Goal: Information Seeking & Learning: Learn about a topic

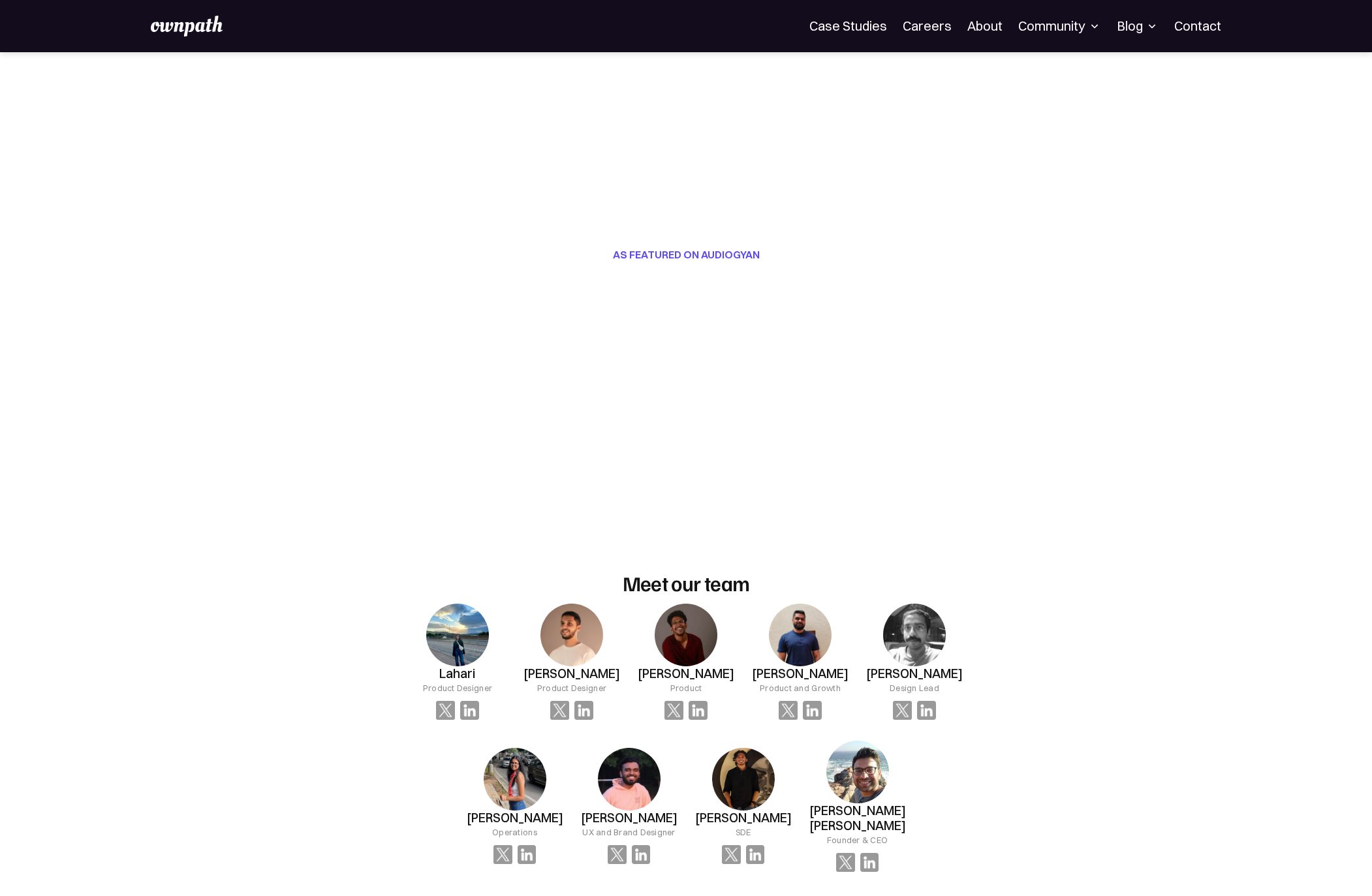
scroll to position [36, 0]
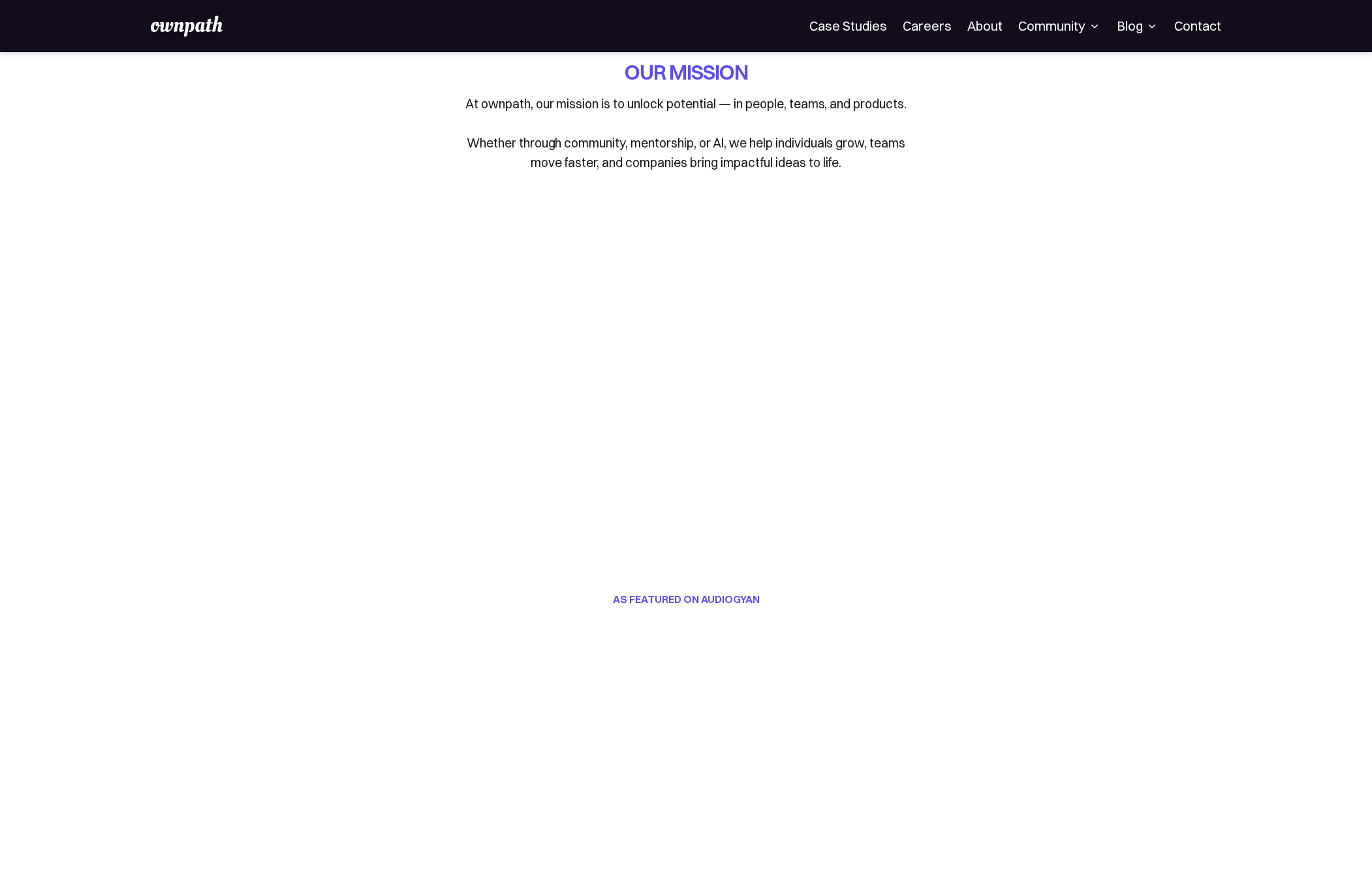
click at [1075, 30] on div "Community" at bounding box center [1060, 25] width 83 height 15
click at [1150, 15] on div "Blog All Placement Stories Fellow stories Case studies Career insights Expert i…" at bounding box center [1137, 25] width 42 height 21
click at [1151, 28] on img at bounding box center [1152, 26] width 13 height 13
click at [885, 19] on link "Case Studies" at bounding box center [848, 25] width 77 height 15
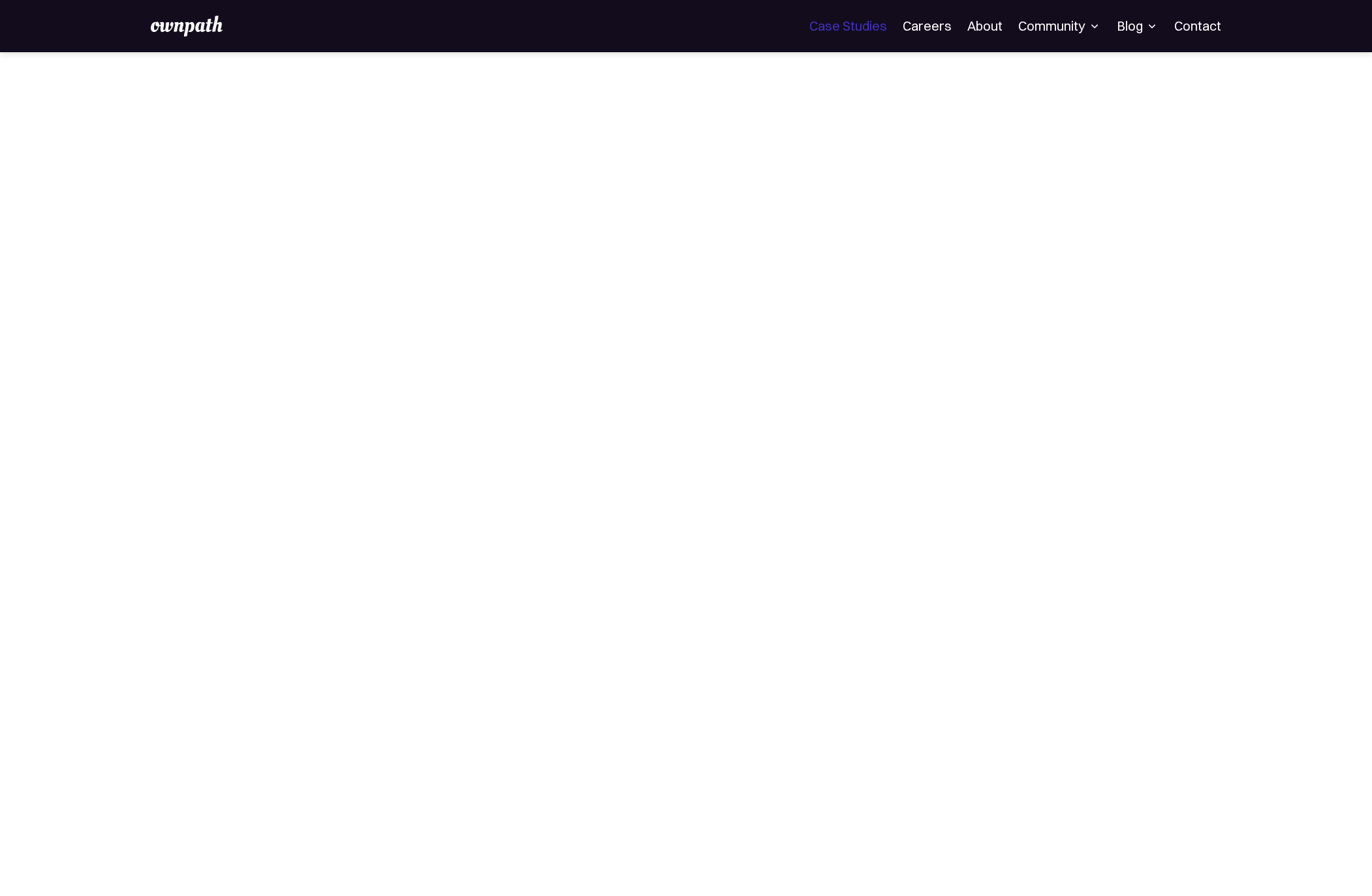
click at [855, 27] on link "Case Studies" at bounding box center [848, 25] width 77 height 15
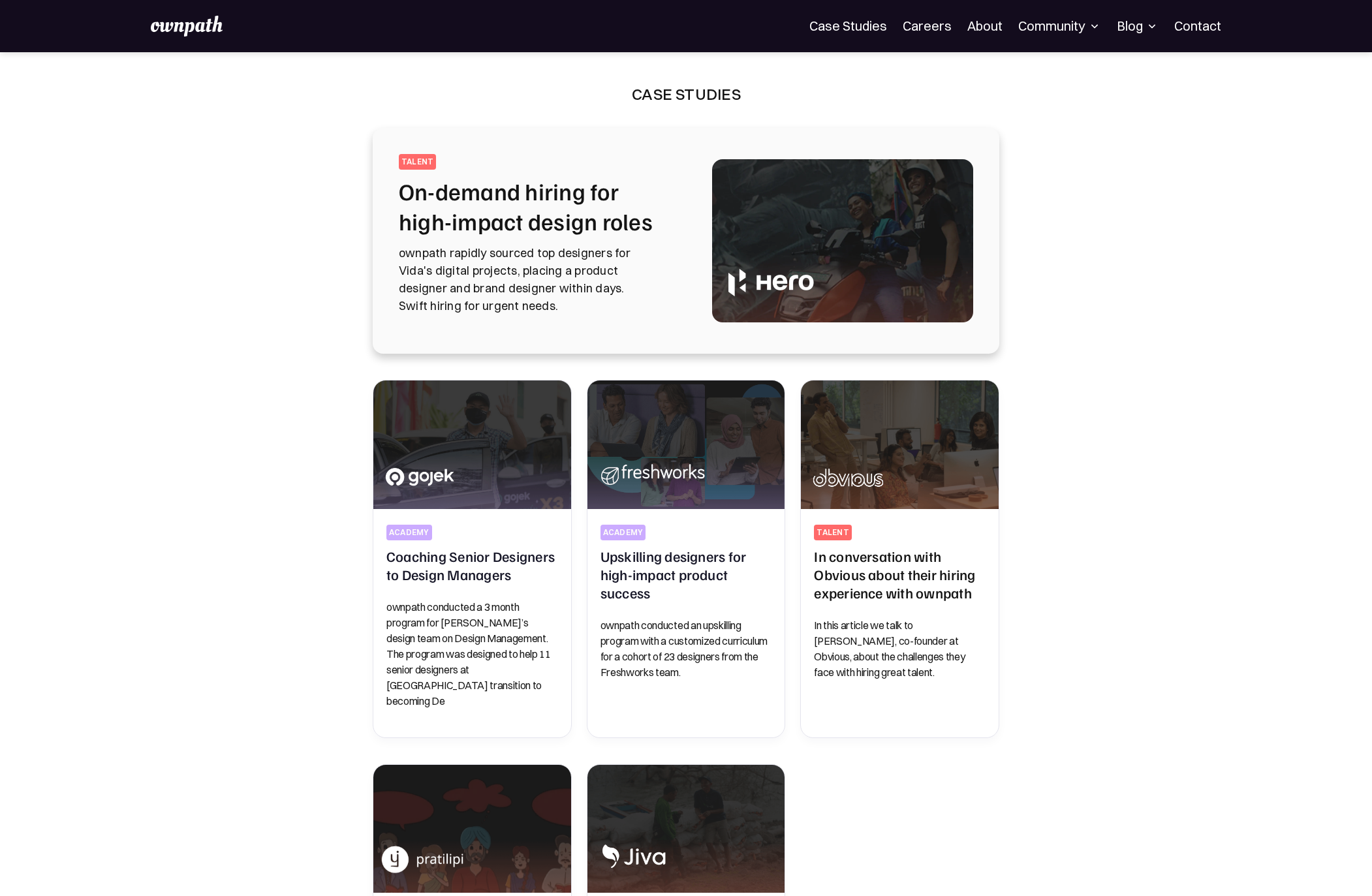
click at [530, 256] on p "ownpath rapidly sourced top designers for Vida's digital projects, placing a pr…" at bounding box center [540, 280] width 282 height 71
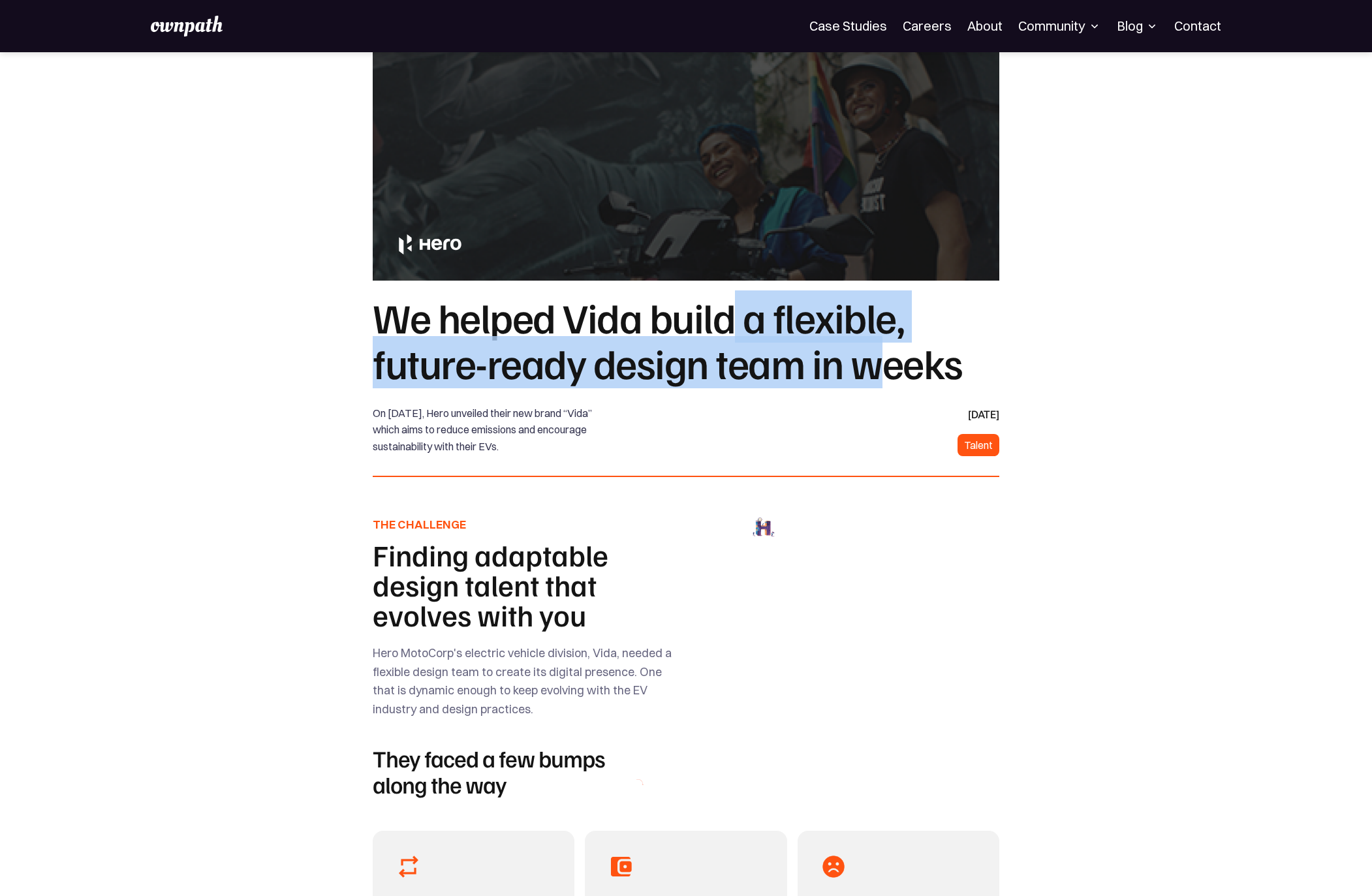
drag, startPoint x: 727, startPoint y: 323, endPoint x: 873, endPoint y: 379, distance: 156.4
click at [873, 379] on h1 "We helped Vida build a flexible, future-ready design team in weeks" at bounding box center [685, 340] width 627 height 92
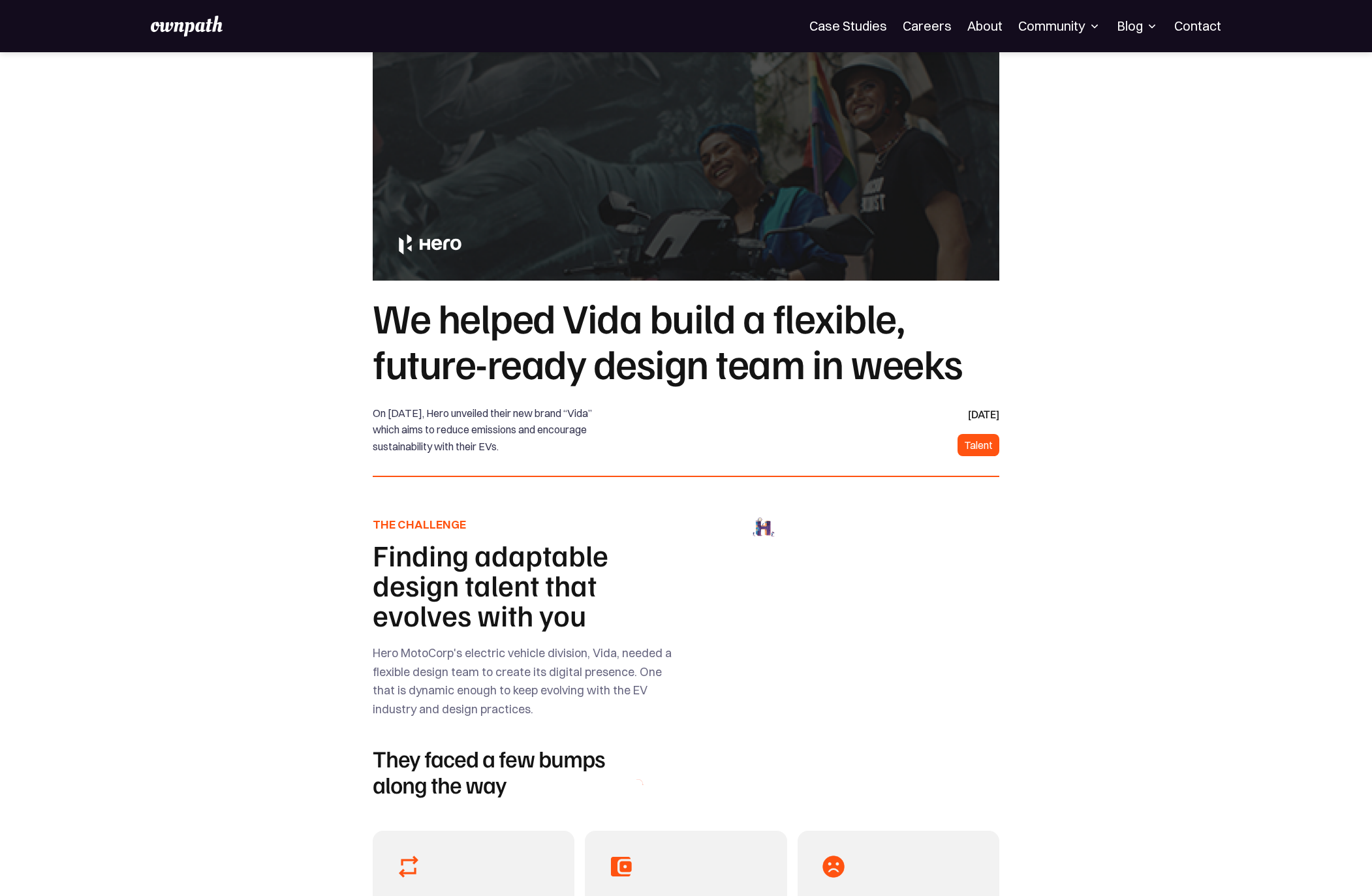
click at [707, 336] on h1 "We helped Vida build a flexible, future-ready design team in weeks" at bounding box center [685, 340] width 627 height 92
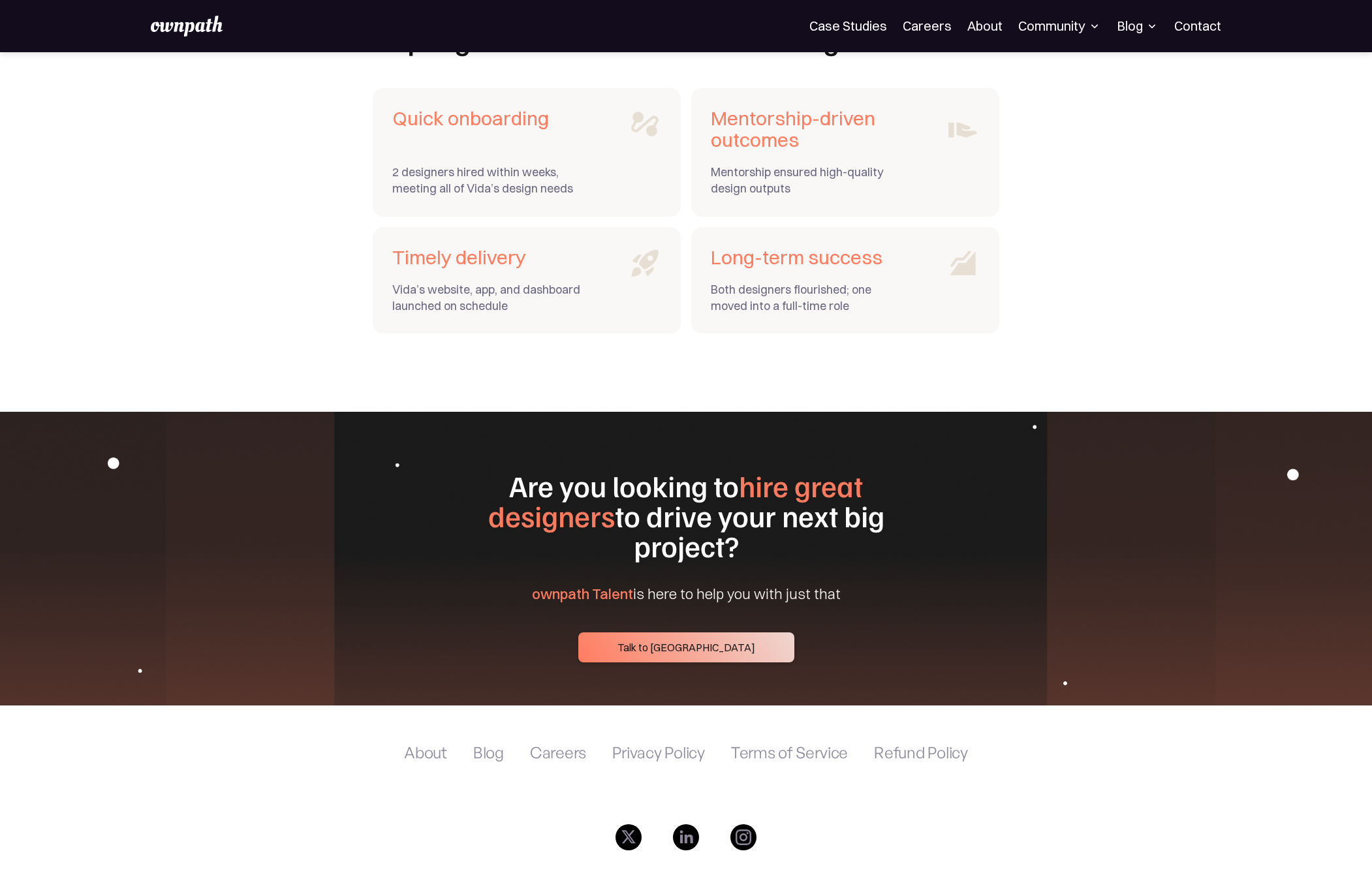
scroll to position [3694, 0]
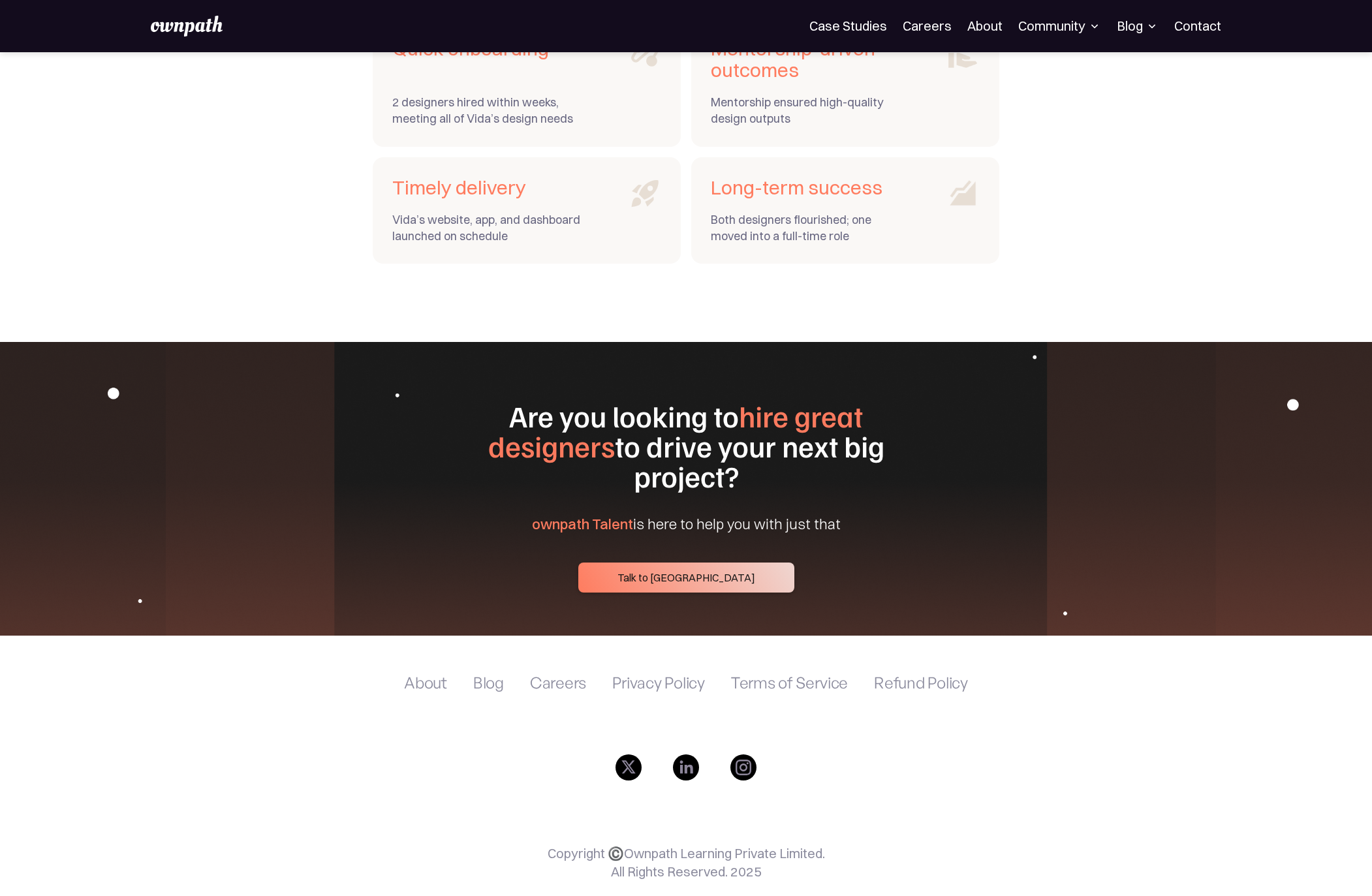
click at [657, 562] on link "Talk to us" at bounding box center [687, 577] width 216 height 30
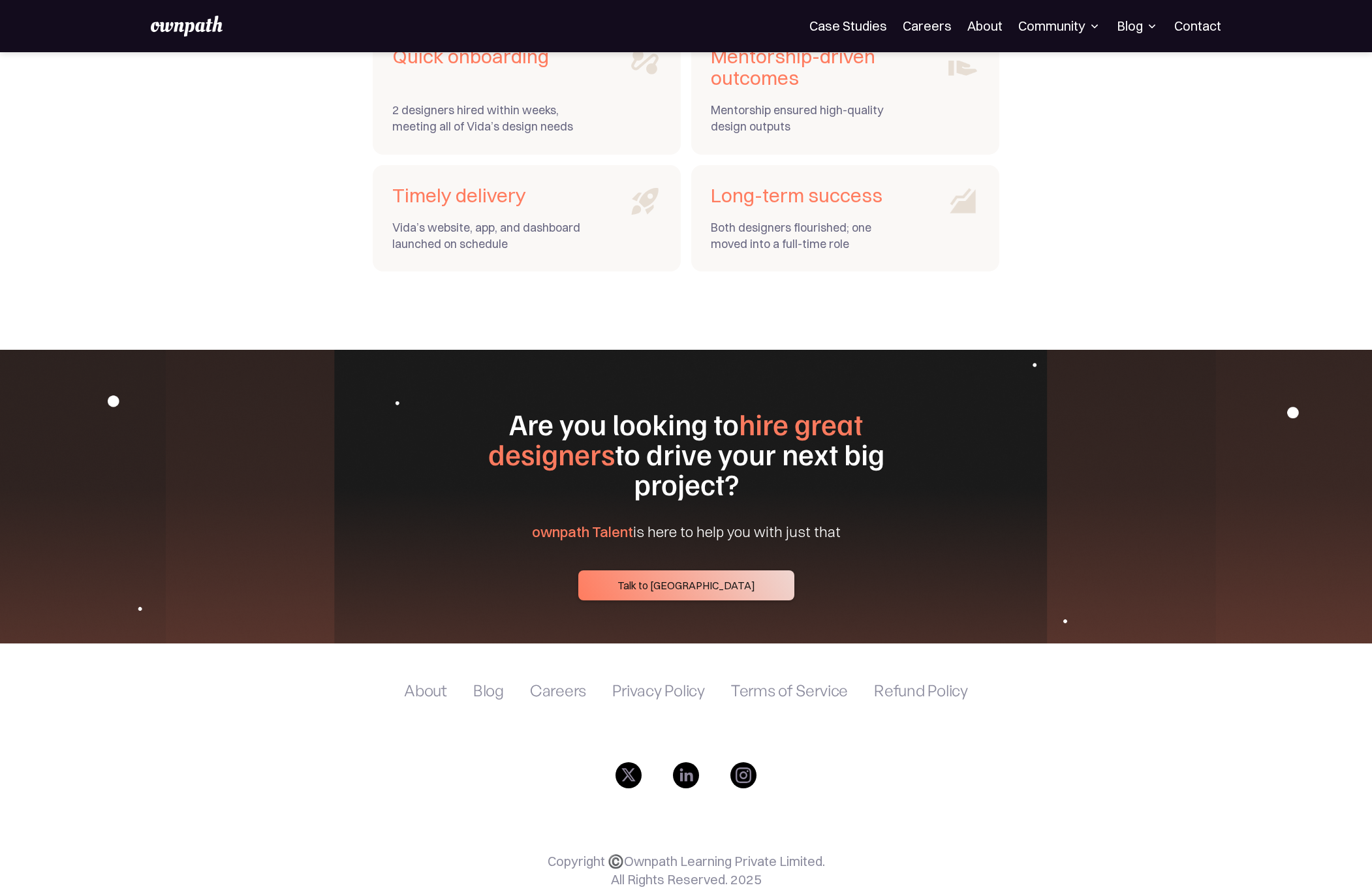
scroll to position [3694, 0]
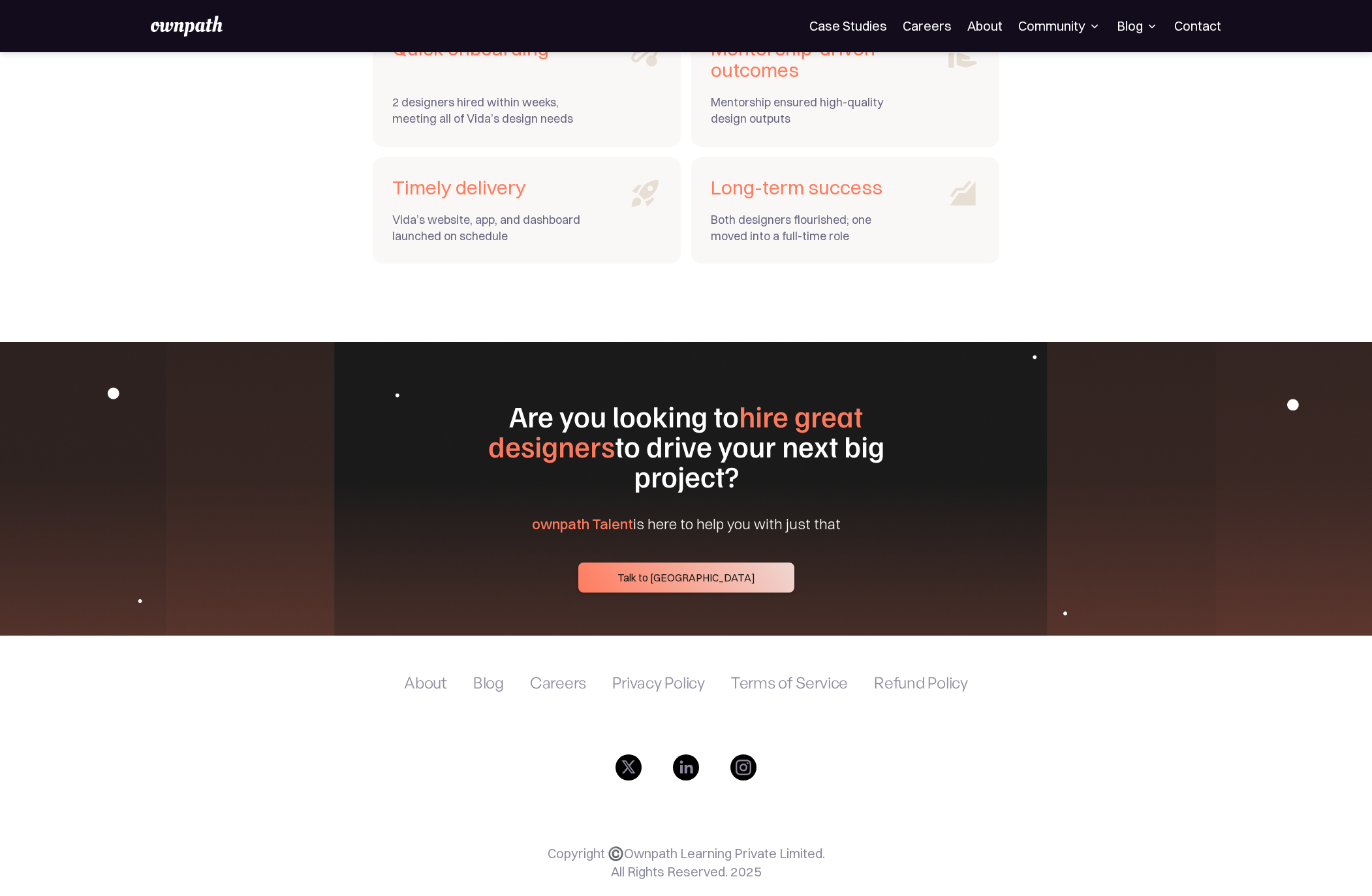
click at [697, 755] on img at bounding box center [685, 767] width 26 height 26
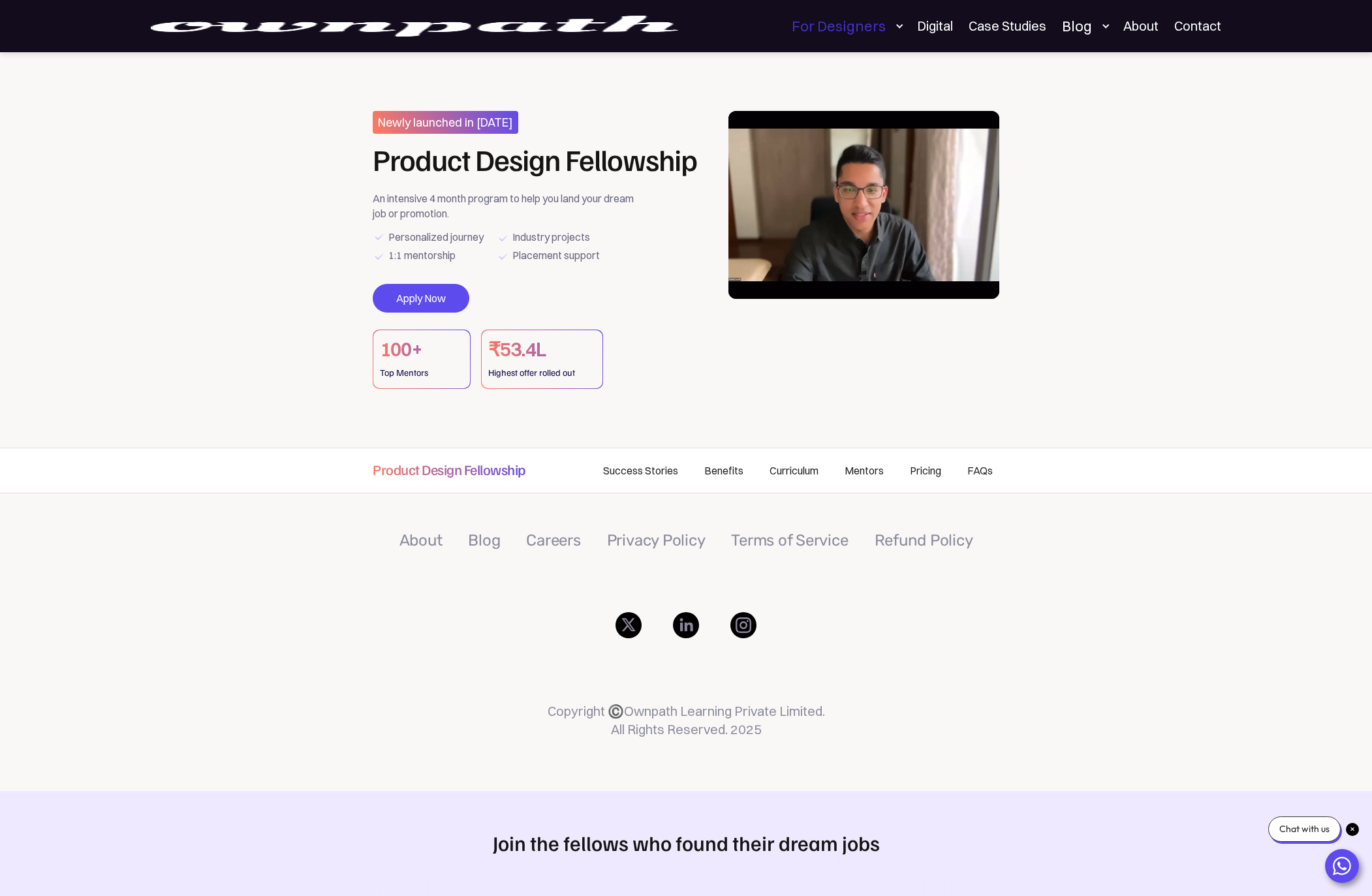
click at [854, 27] on div "For Designers" at bounding box center [838, 25] width 94 height 15
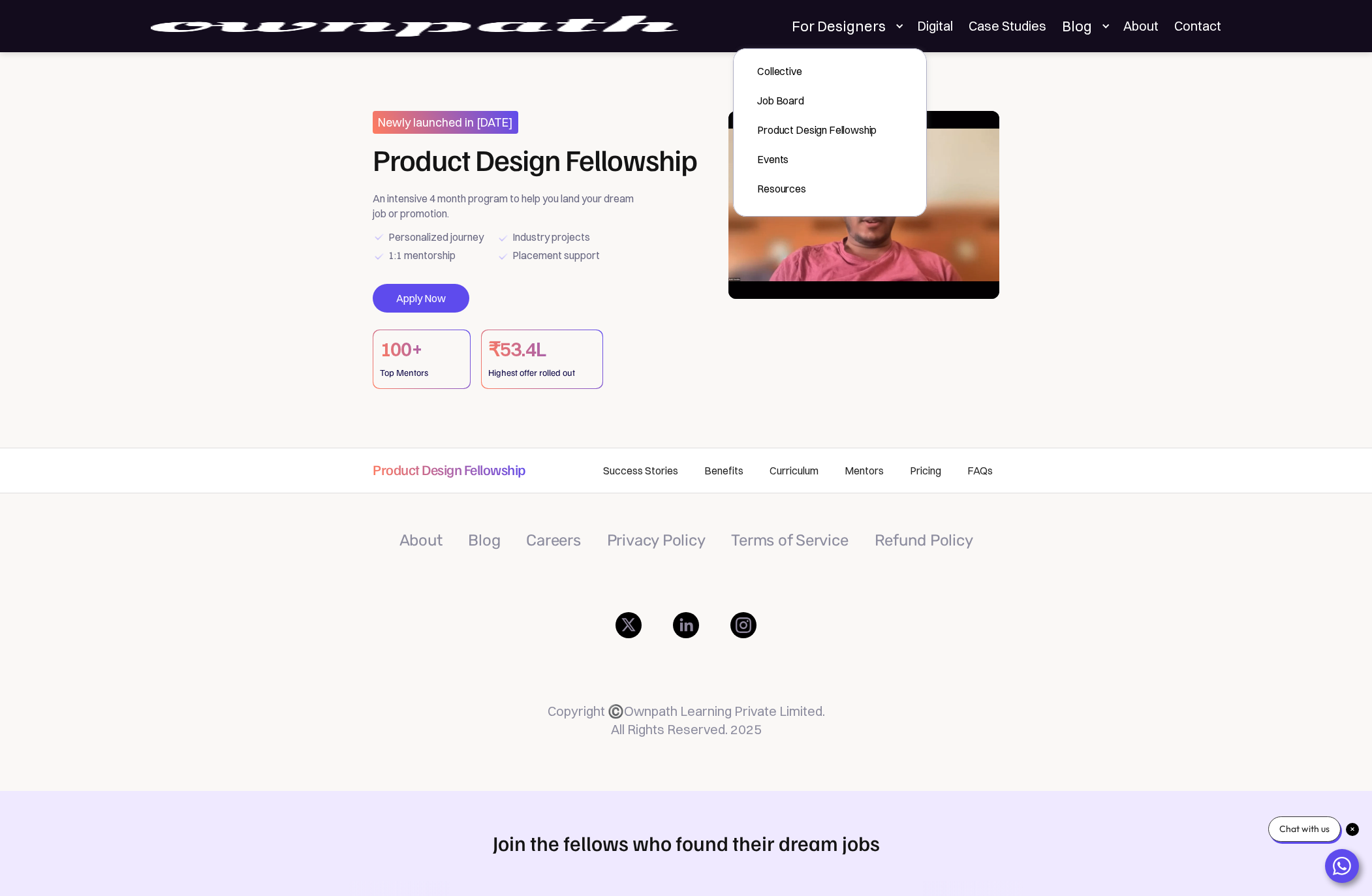
click at [1106, 173] on section "Newly launched in [DATE] Product Design Fellowship An intensive 4 month program…" at bounding box center [686, 250] width 1372 height 396
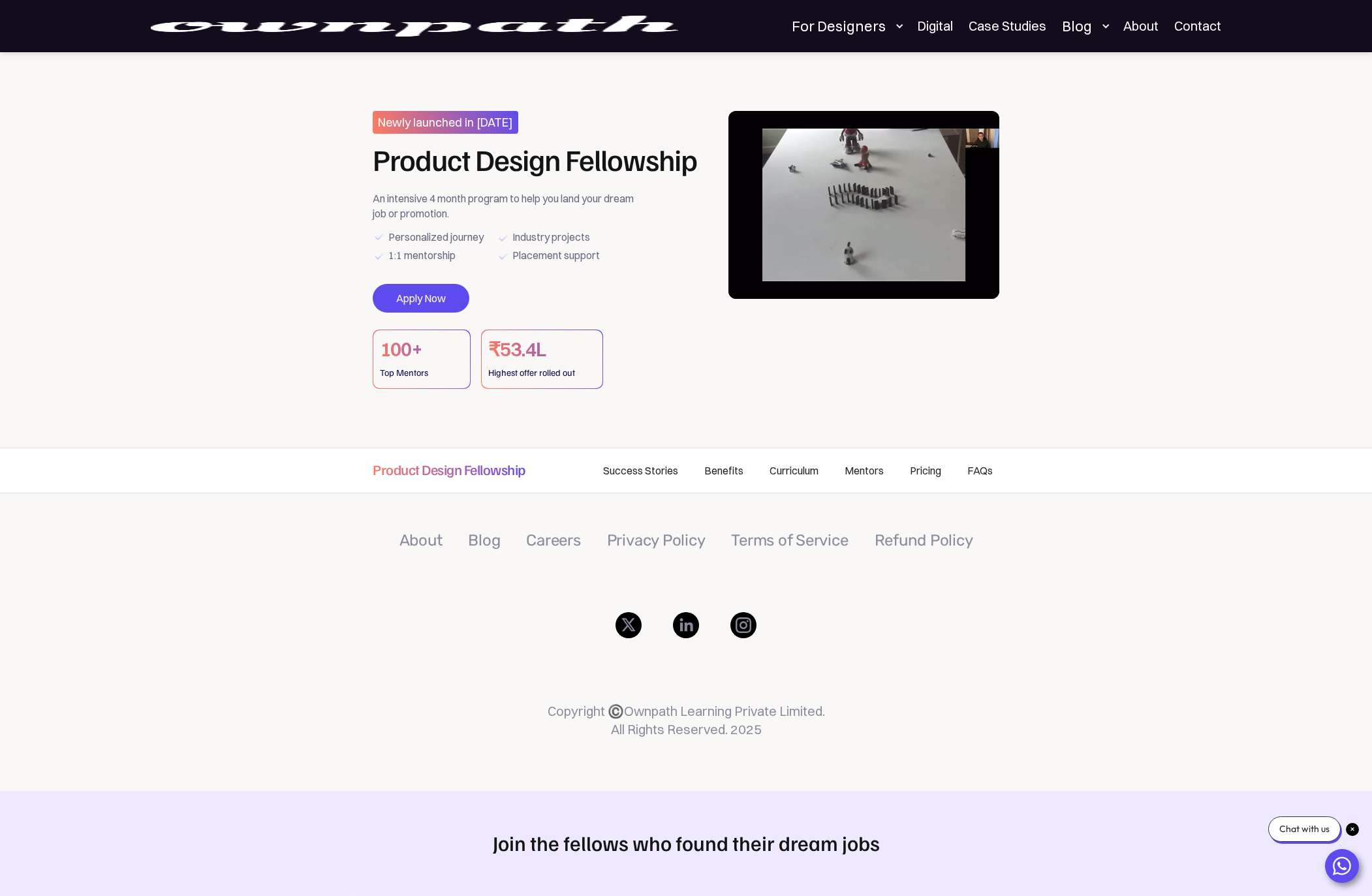
click at [892, 27] on div at bounding box center [895, 26] width 13 height 9
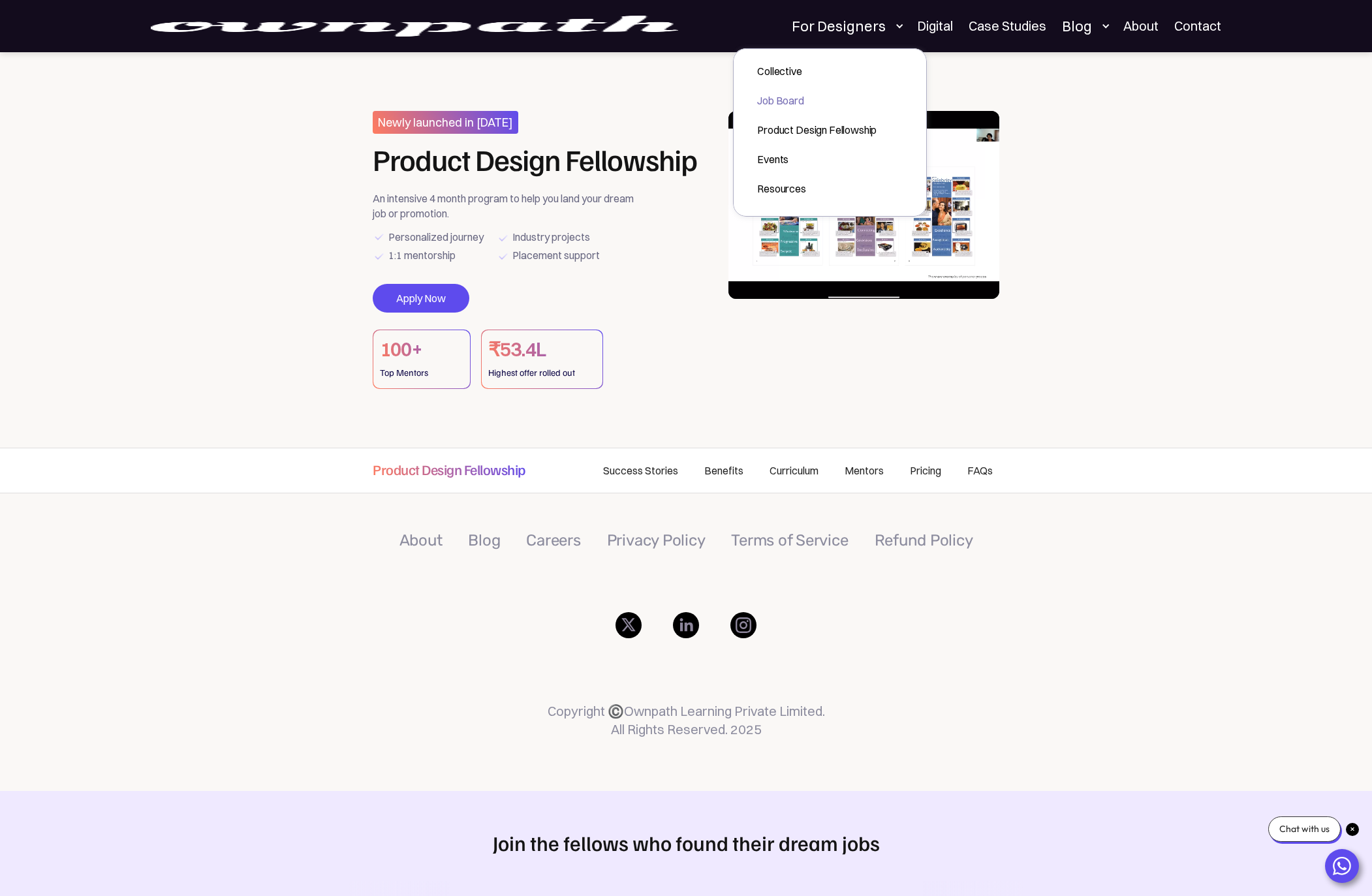
click at [786, 103] on div "Job Board" at bounding box center [816, 100] width 119 height 15
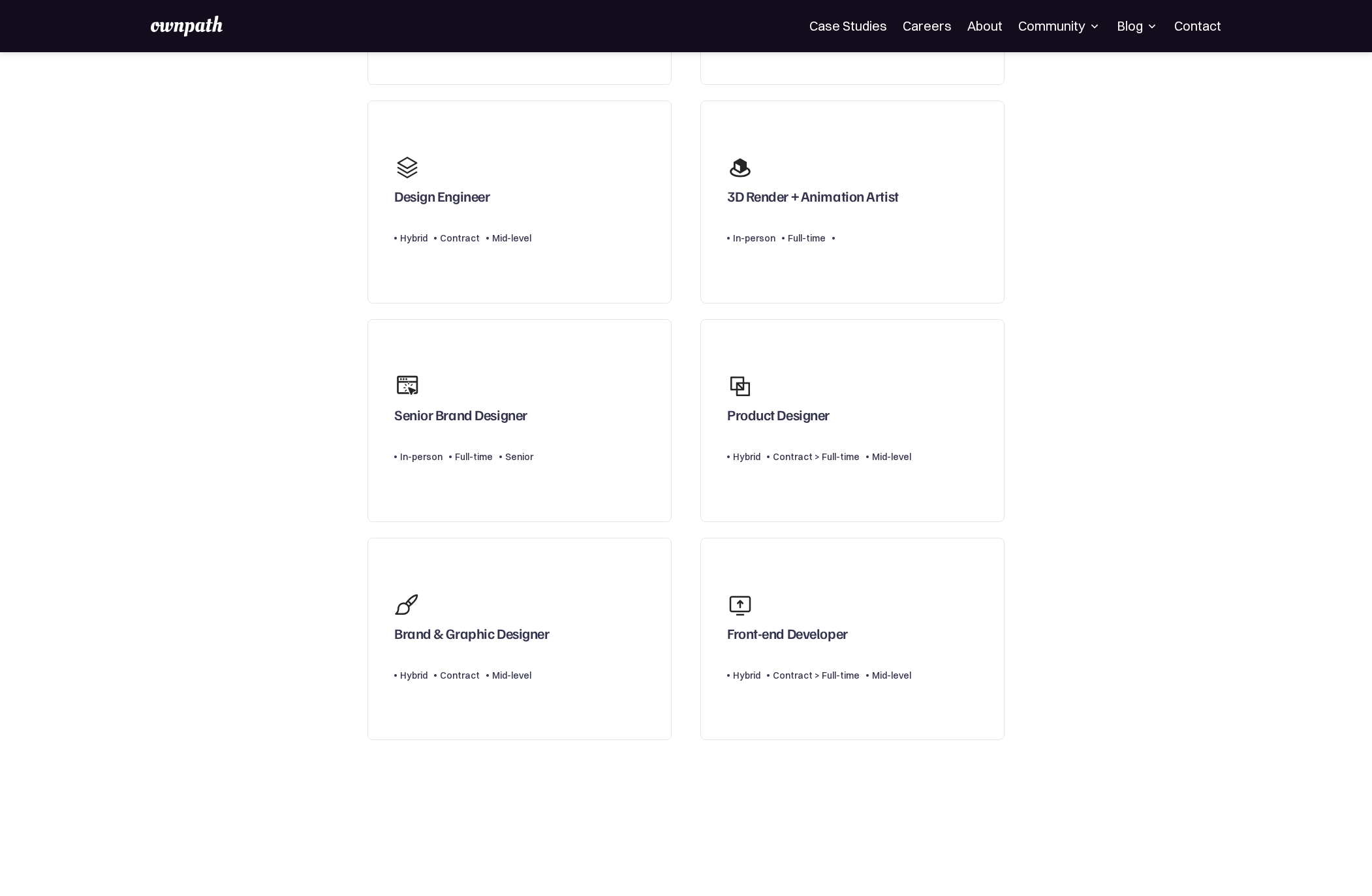
scroll to position [15, 0]
